Goal: Task Accomplishment & Management: Complete application form

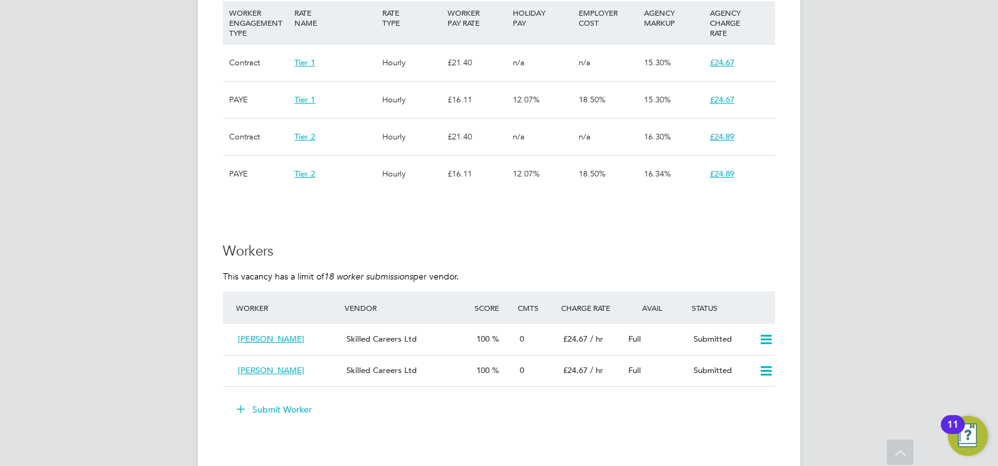
scroll to position [1020, 0]
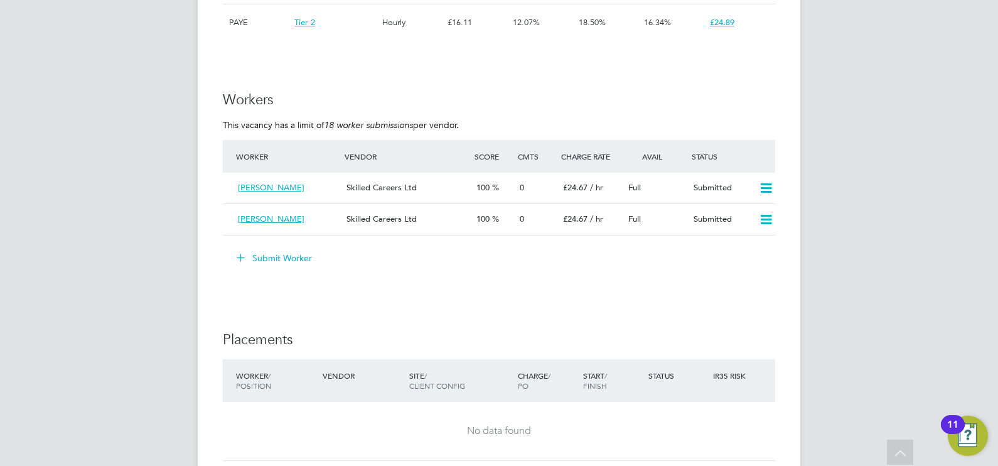
click at [288, 261] on button "Submit Worker" at bounding box center [275, 258] width 94 height 20
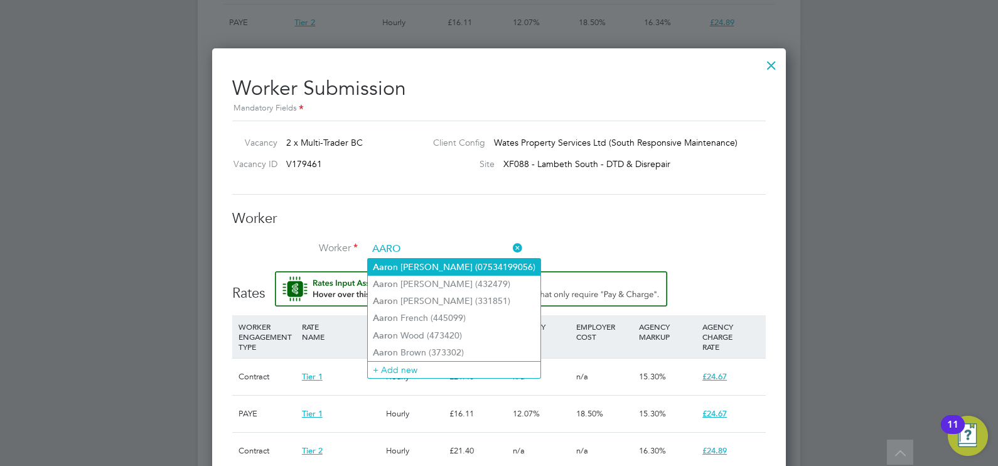
click at [408, 267] on li "[PERSON_NAME] (07534199056)" at bounding box center [454, 267] width 173 height 17
type input "[PERSON_NAME] (07534199056)"
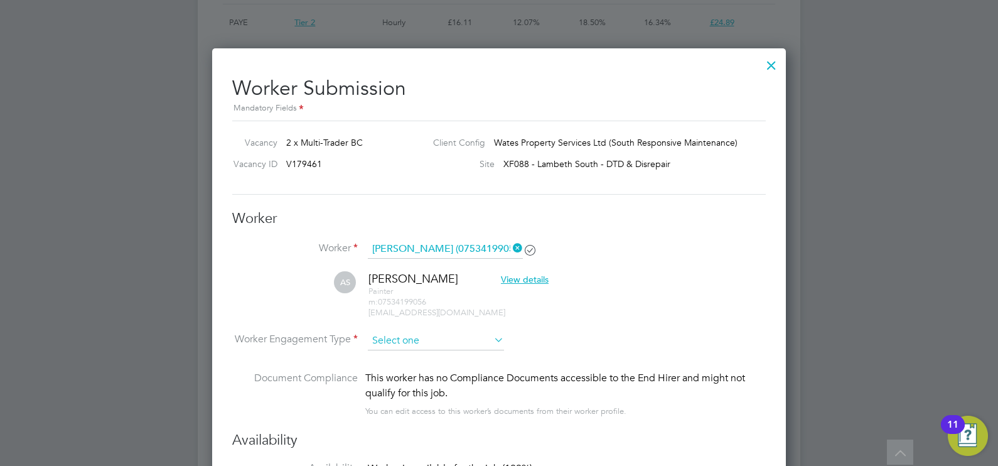
click at [406, 338] on input at bounding box center [436, 341] width 136 height 19
click at [403, 354] on li "Contract" at bounding box center [436, 357] width 137 height 16
type input "Contract"
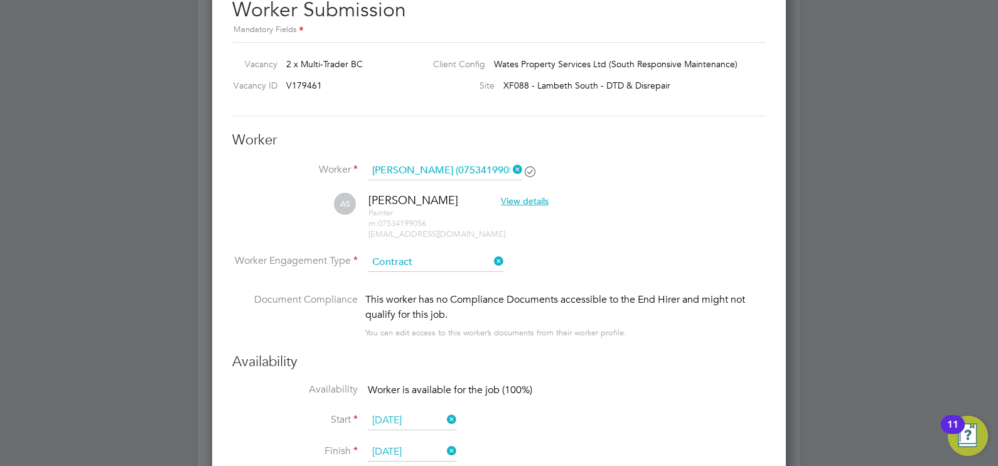
click at [501, 202] on span "View details" at bounding box center [525, 200] width 48 height 11
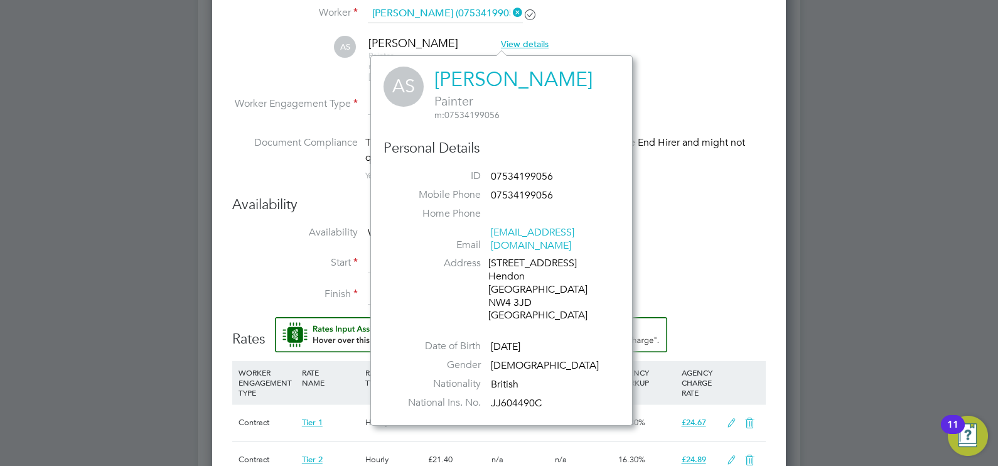
click at [442, 99] on span "Painter" at bounding box center [514, 101] width 158 height 16
drag, startPoint x: 442, startPoint y: 99, endPoint x: 509, endPoint y: 107, distance: 67.1
click at [509, 107] on span "Painter" at bounding box center [514, 101] width 158 height 16
click at [554, 135] on div "AS [PERSON_NAME] [PERSON_NAME] m: 07534199056 Personal Details ID 07534199056 M…" at bounding box center [502, 241] width 236 height 348
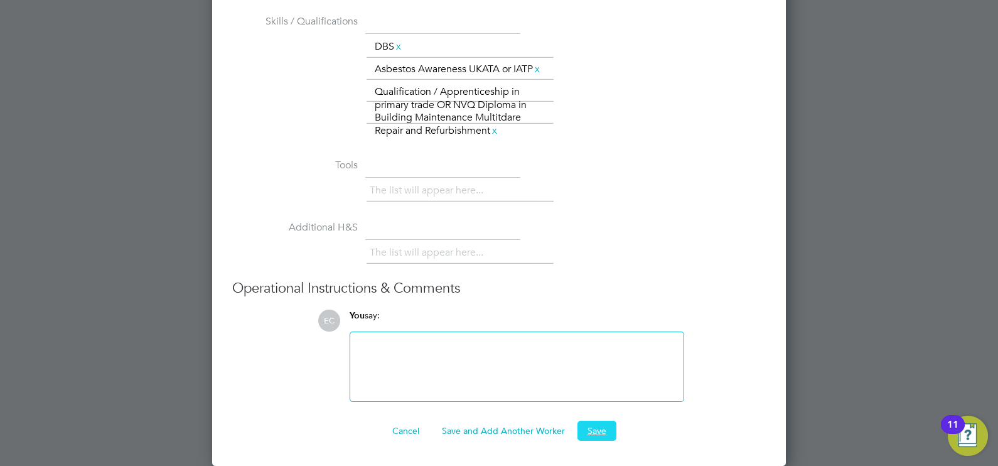
click at [600, 432] on button "Save" at bounding box center [597, 431] width 39 height 20
